Goal: Information Seeking & Learning: Compare options

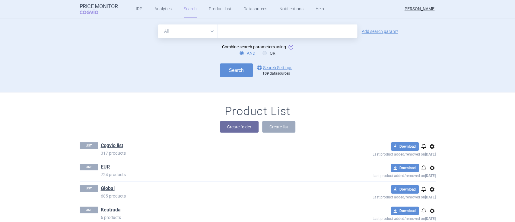
click at [183, 32] on select "All Brand Name ATC Company Active Substance Country Newer than" at bounding box center [188, 31] width 60 height 14
select select "brandName"
click at [158, 24] on select "All Brand Name ATC Company Active Substance Country Newer than" at bounding box center [188, 31] width 60 height 14
click at [276, 64] on link "options Search Settings" at bounding box center [274, 67] width 36 height 7
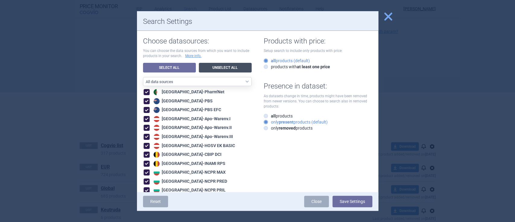
click at [217, 65] on link "Unselect All" at bounding box center [225, 68] width 53 height 10
checkbox input "false"
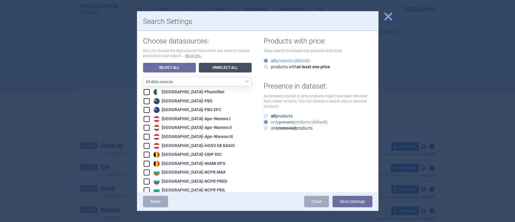
checkbox input "false"
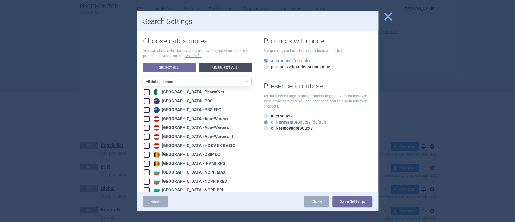
checkbox input "false"
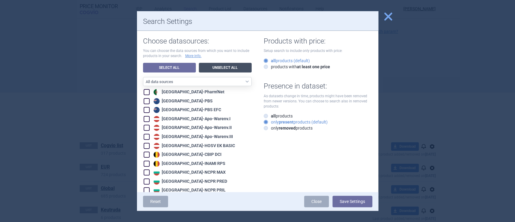
checkbox input "false"
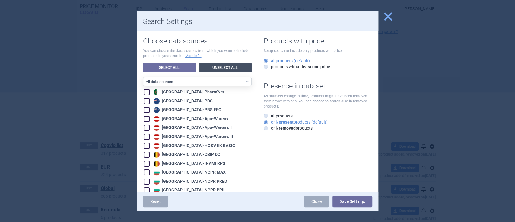
checkbox input "false"
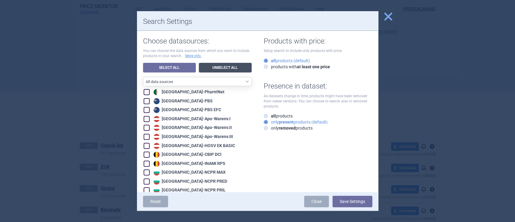
checkbox input "false"
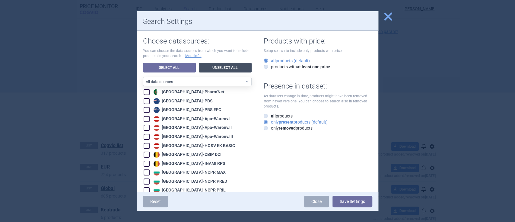
checkbox input "false"
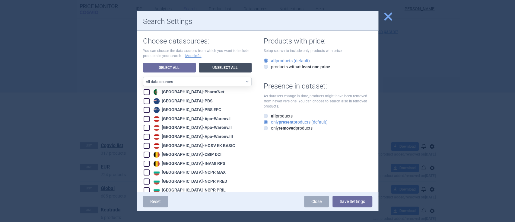
checkbox input "false"
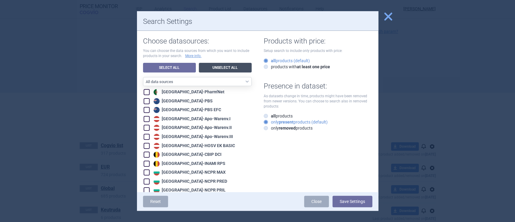
checkbox input "false"
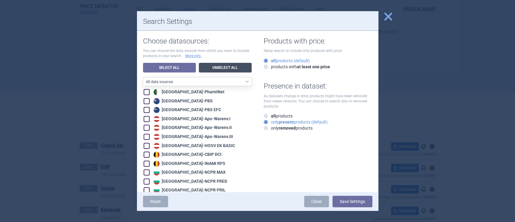
checkbox input "false"
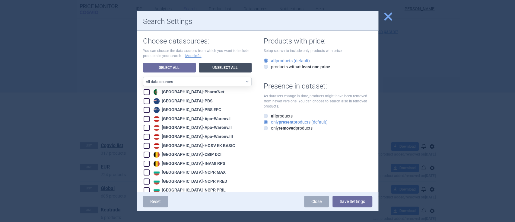
checkbox input "false"
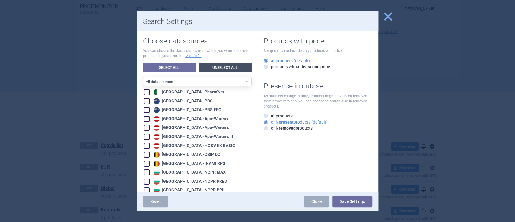
checkbox input "false"
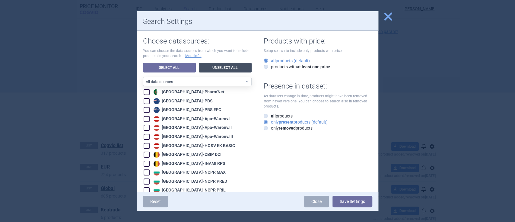
checkbox input "false"
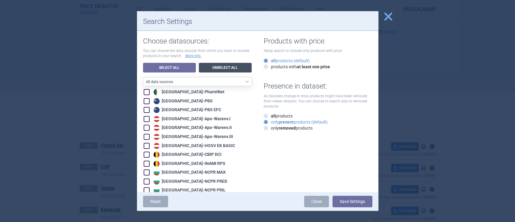
checkbox input "false"
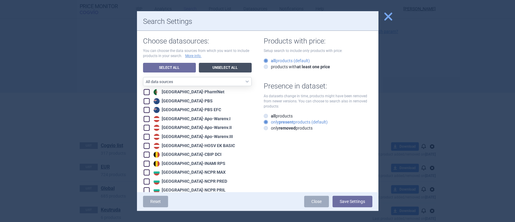
checkbox input "false"
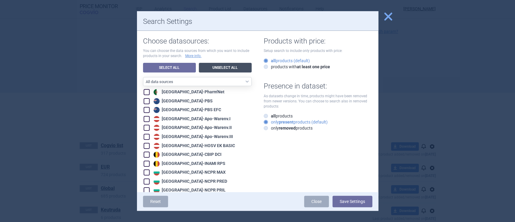
checkbox input "false"
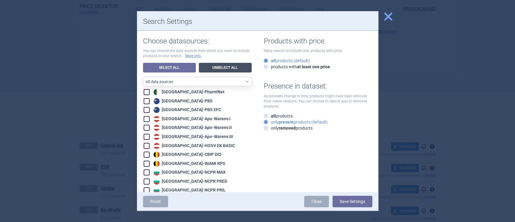
checkbox input "false"
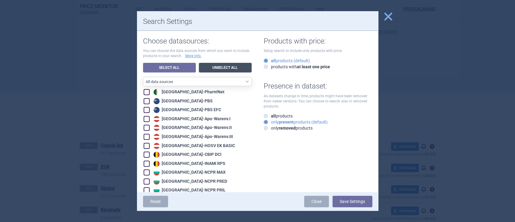
checkbox input "false"
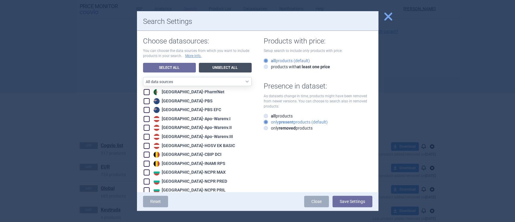
checkbox input "false"
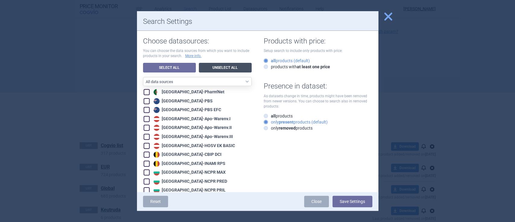
checkbox input "false"
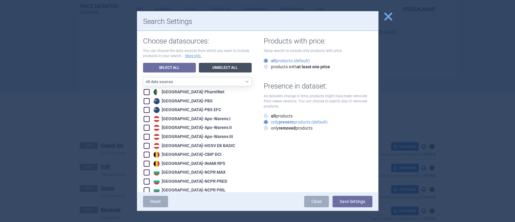
checkbox input "false"
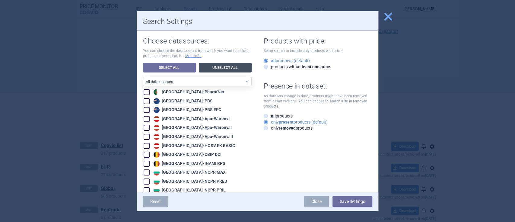
checkbox input "false"
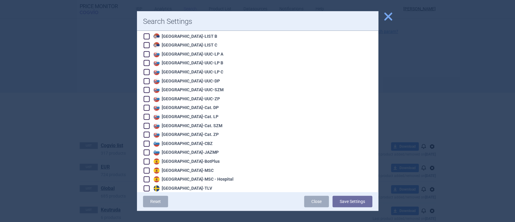
scroll to position [952, 0]
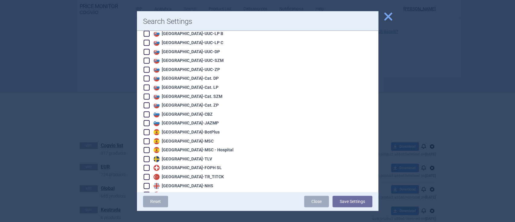
click at [144, 191] on span at bounding box center [147, 194] width 6 height 6
checkbox input "true"
click at [358, 198] on button "Save Settings" at bounding box center [352, 200] width 40 height 11
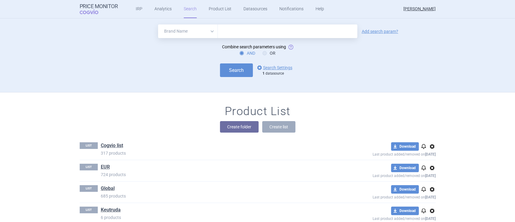
click at [229, 28] on input "text" at bounding box center [287, 31] width 139 height 14
type input "[MEDICAL_DATA]"
click at [235, 69] on button "Search" at bounding box center [236, 70] width 33 height 14
click at [233, 69] on button "Search" at bounding box center [236, 70] width 33 height 14
select select "brandName"
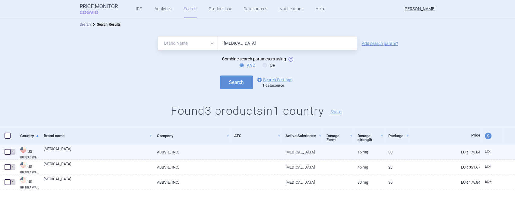
click at [171, 152] on link "ABBVIE, INC." at bounding box center [190, 151] width 77 height 15
select select "EUR"
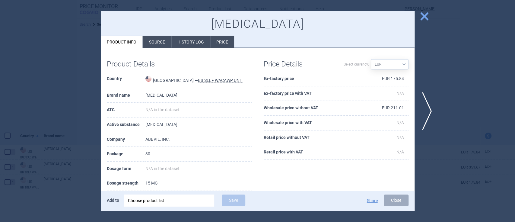
click at [426, 17] on span "close" at bounding box center [424, 16] width 11 height 11
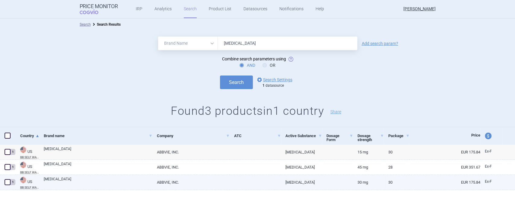
click at [468, 181] on link "EUR 175.84" at bounding box center [444, 182] width 71 height 15
select select "EUR"
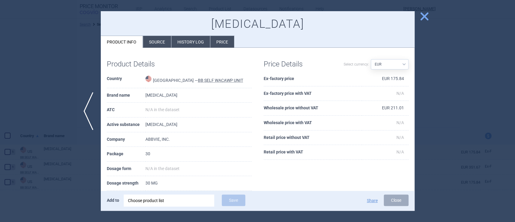
click at [428, 17] on span "close" at bounding box center [424, 16] width 11 height 11
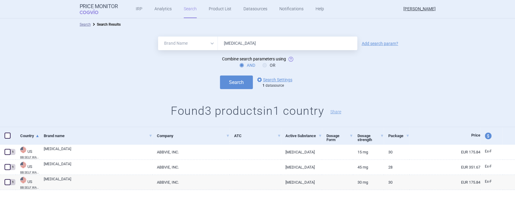
click at [245, 43] on input "[MEDICAL_DATA]" at bounding box center [287, 43] width 139 height 14
type input "[MEDICAL_DATA]"
click at [232, 84] on button "Search" at bounding box center [236, 82] width 33 height 14
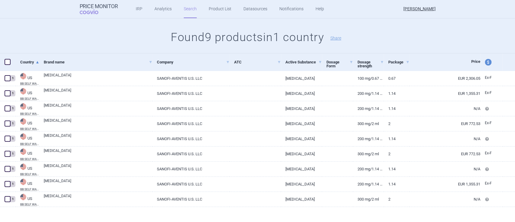
scroll to position [78, 0]
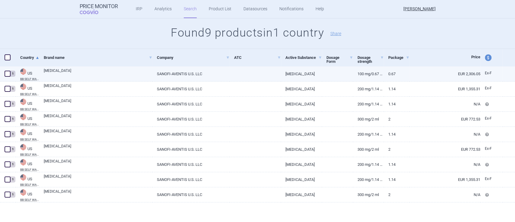
click at [376, 73] on link "100 MG/0.67 ML" at bounding box center [368, 73] width 31 height 15
select select "EUR"
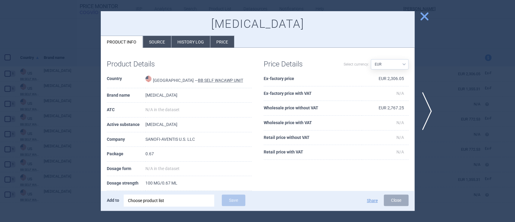
click at [425, 16] on span "close" at bounding box center [424, 16] width 11 height 11
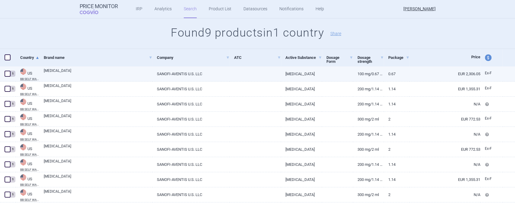
click at [451, 74] on link "EUR 2,306.05" at bounding box center [444, 73] width 71 height 15
select select "EUR"
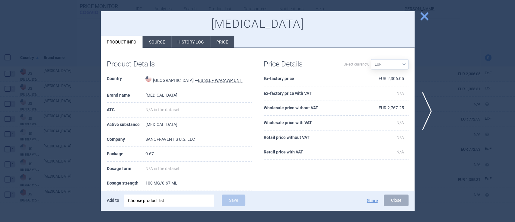
click at [428, 14] on span "close" at bounding box center [424, 16] width 11 height 11
